Goal: Use online tool/utility: Utilize a website feature to perform a specific function

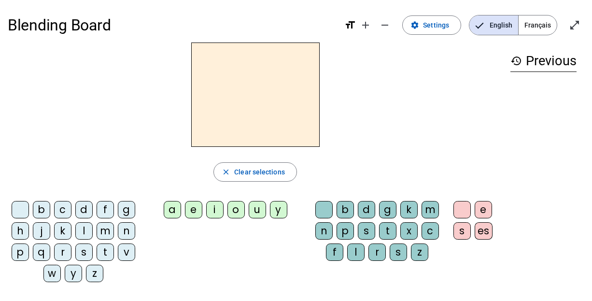
click at [103, 252] on div "t" at bounding box center [105, 251] width 17 height 17
click at [191, 204] on div "e" at bounding box center [193, 209] width 17 height 17
click at [86, 213] on div "d" at bounding box center [83, 209] width 17 height 17
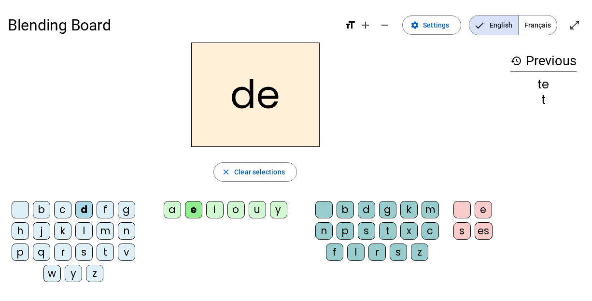
click at [101, 227] on div "m" at bounding box center [105, 230] width 17 height 17
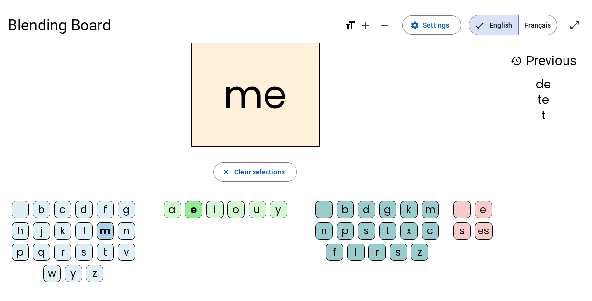
click at [101, 227] on div "m" at bounding box center [105, 230] width 17 height 17
click at [170, 205] on div "a" at bounding box center [172, 209] width 17 height 17
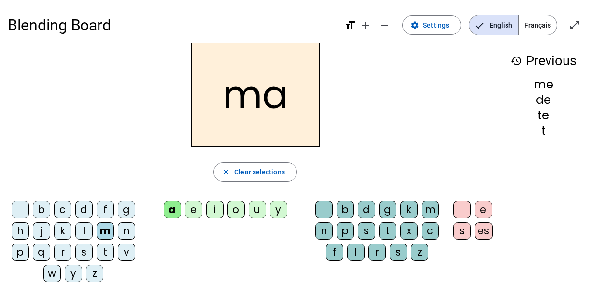
click at [83, 235] on div "l" at bounding box center [83, 230] width 17 height 17
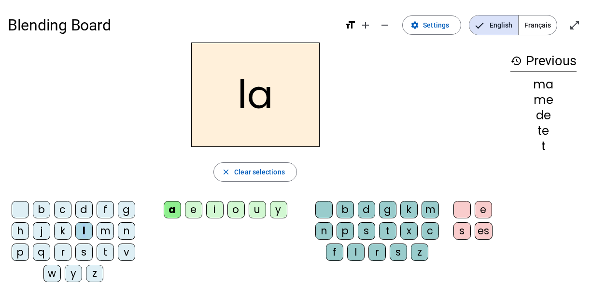
click at [83, 235] on div "l" at bounding box center [83, 230] width 17 height 17
click at [99, 234] on div "m" at bounding box center [105, 230] width 17 height 17
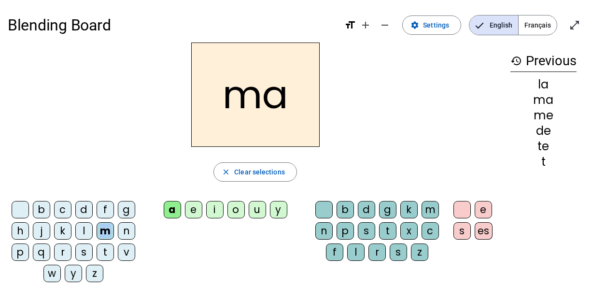
click at [99, 234] on div "m" at bounding box center [105, 230] width 17 height 17
click at [82, 229] on div "l" at bounding box center [83, 230] width 17 height 17
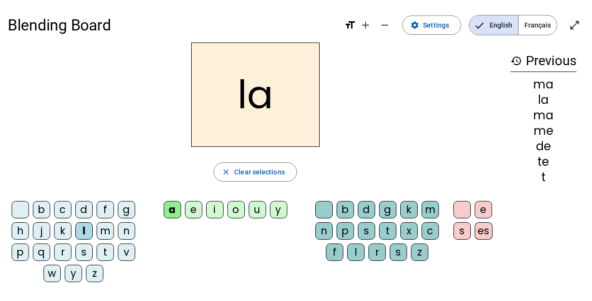
click at [105, 226] on div "m" at bounding box center [105, 230] width 17 height 17
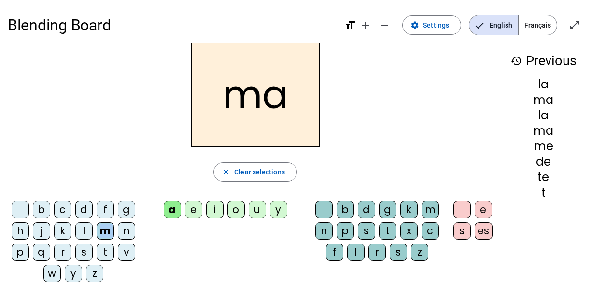
click at [105, 226] on div "m" at bounding box center [105, 230] width 17 height 17
click at [349, 244] on div "l" at bounding box center [355, 251] width 17 height 17
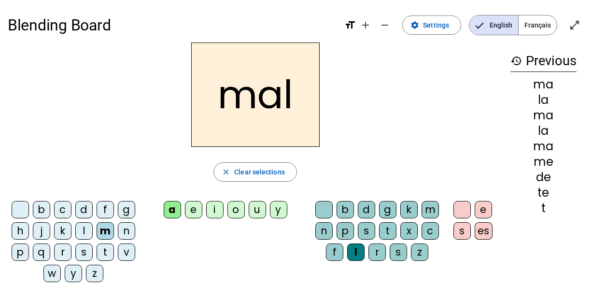
click at [218, 203] on div "i" at bounding box center [214, 209] width 17 height 17
